Goal: Transaction & Acquisition: Book appointment/travel/reservation

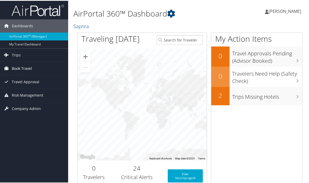
click at [20, 74] on span "Book Travel" at bounding box center [22, 67] width 20 height 13
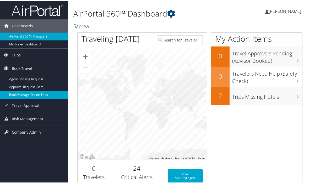
click at [19, 98] on link "Book/Manage Online Trips" at bounding box center [34, 94] width 68 height 8
